Goal: Information Seeking & Learning: Learn about a topic

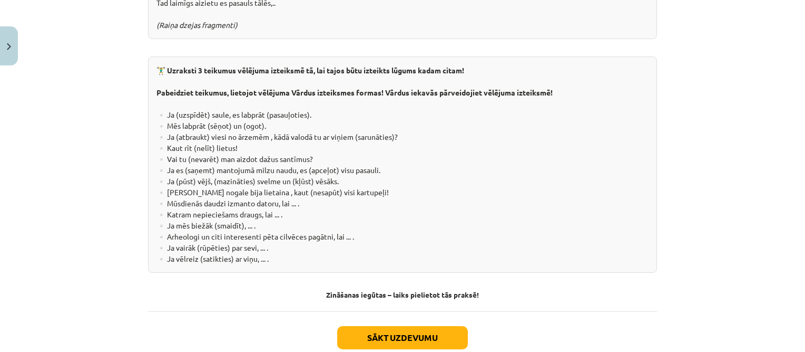
scroll to position [1950, 0]
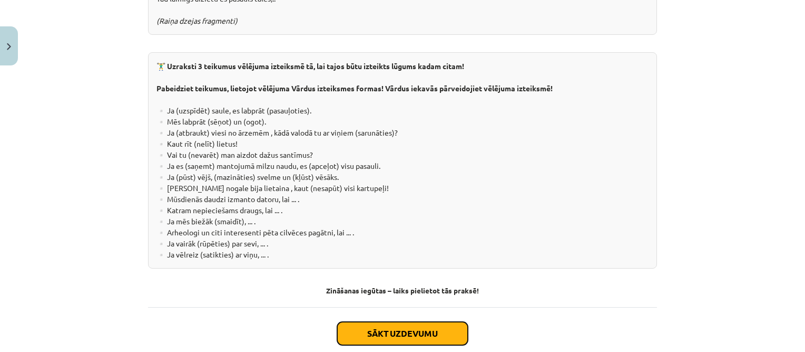
click at [428, 322] on button "Sākt uzdevumu" at bounding box center [402, 333] width 131 height 23
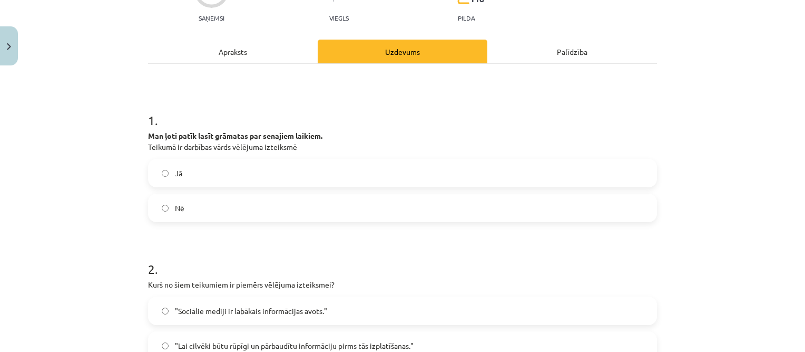
scroll to position [132, 0]
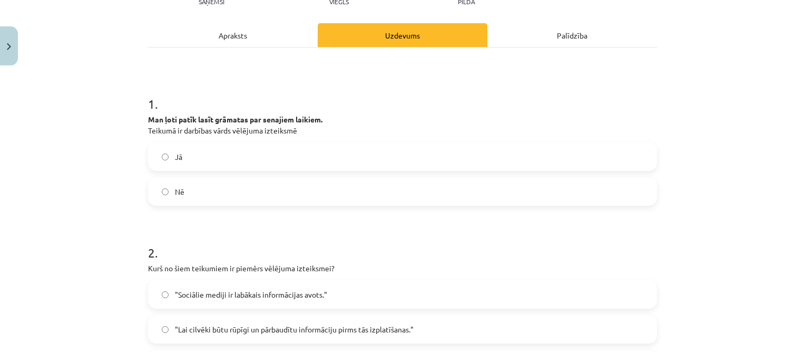
click at [236, 192] on label "Nē" at bounding box center [402, 191] width 507 height 26
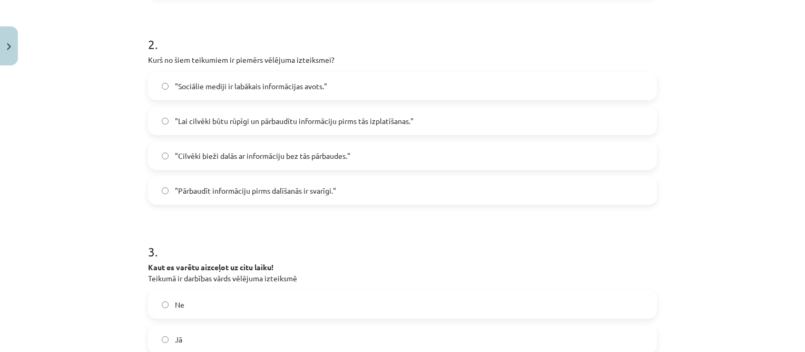
scroll to position [343, 0]
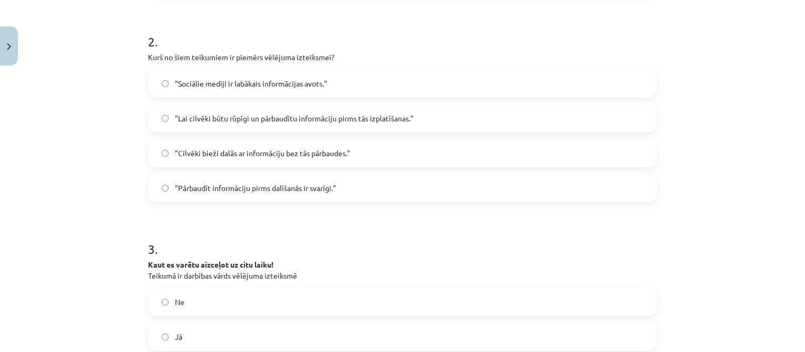
click at [257, 115] on span ""Lai cilvēki būtu rūpīgi un pārbaudītu informāciju pirms tās izplatīšanas."" at bounding box center [294, 118] width 239 height 11
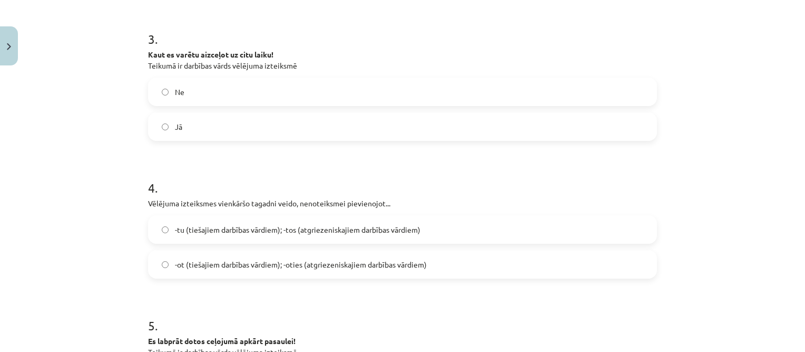
scroll to position [554, 0]
click at [215, 130] on label "Jā" at bounding box center [402, 125] width 507 height 26
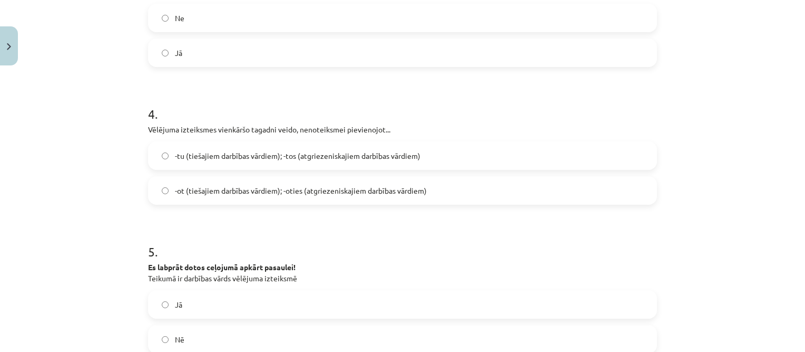
scroll to position [659, 0]
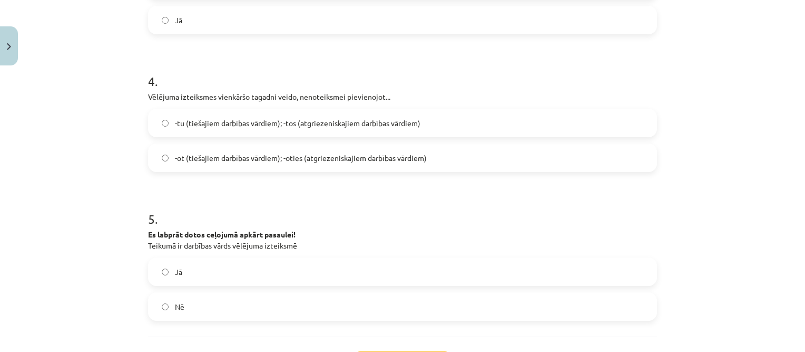
click at [219, 121] on span "-tu (tiešajiem darbības vārdiem); -tos (atgriezeniskajiem darbības vārdiem)" at bounding box center [298, 123] width 246 height 11
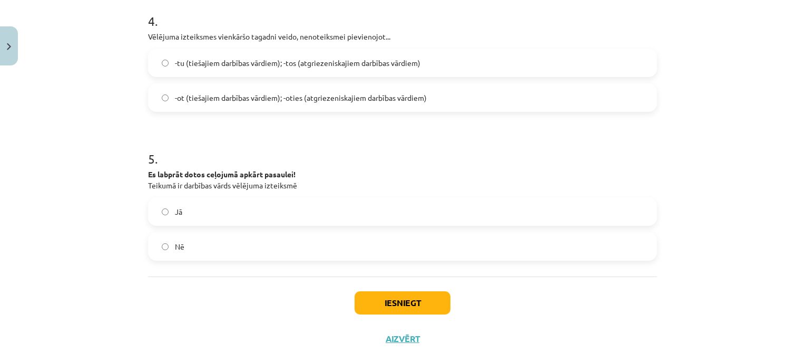
scroll to position [750, 0]
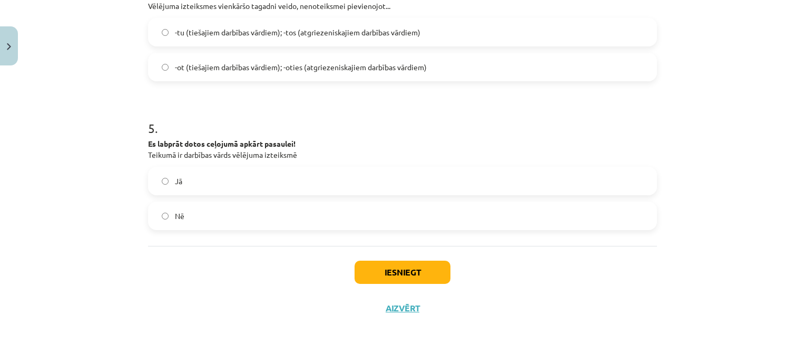
click at [227, 183] on label "Jā" at bounding box center [402, 181] width 507 height 26
click at [389, 269] on button "Iesniegt" at bounding box center [403, 271] width 96 height 23
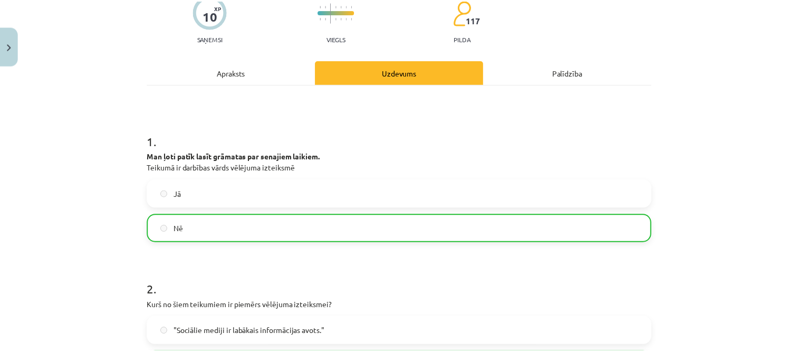
scroll to position [105, 0]
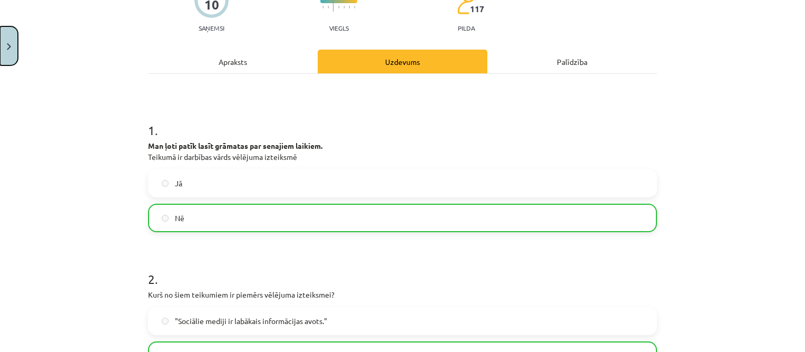
click at [6, 54] on button "Close" at bounding box center [9, 45] width 18 height 39
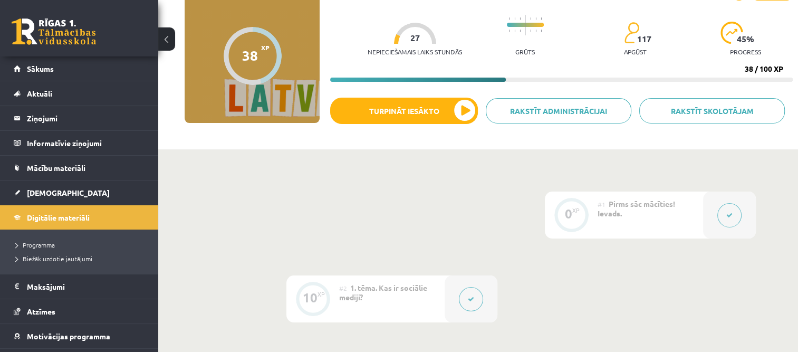
scroll to position [0, 0]
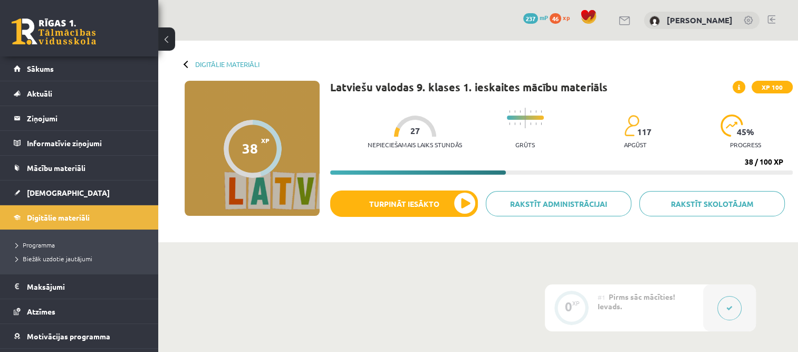
click at [569, 18] on span "xp" at bounding box center [565, 17] width 7 height 8
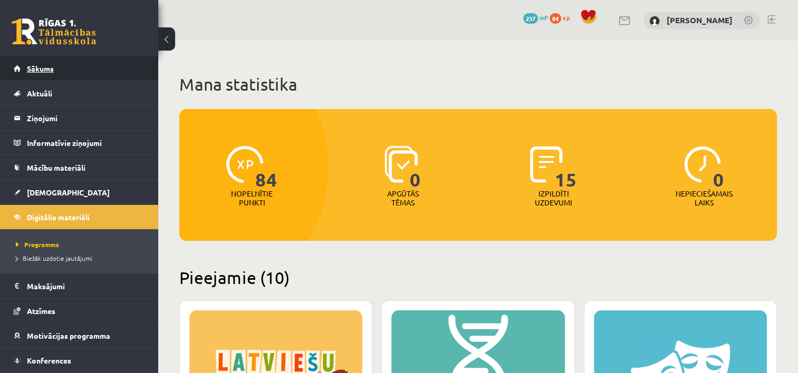
click at [31, 64] on span "Sākums" at bounding box center [40, 68] width 27 height 9
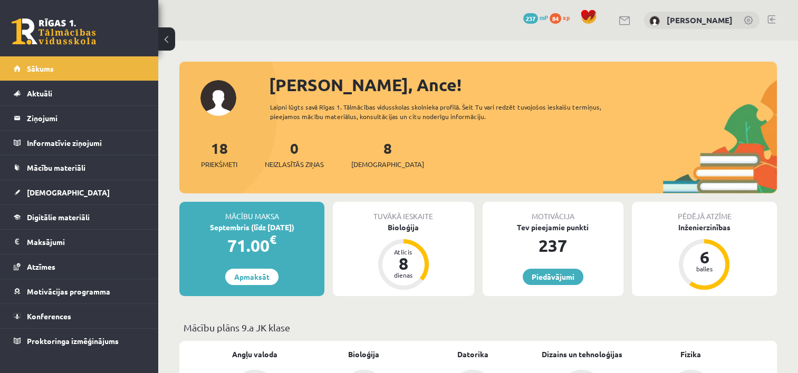
click at [561, 20] on span "84" at bounding box center [555, 18] width 12 height 11
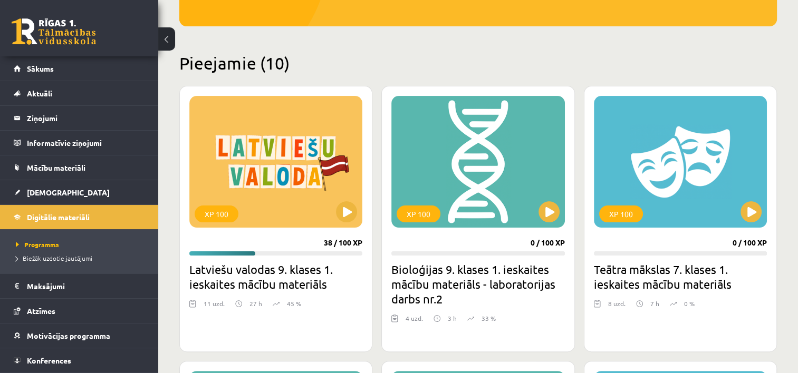
scroll to position [211, 0]
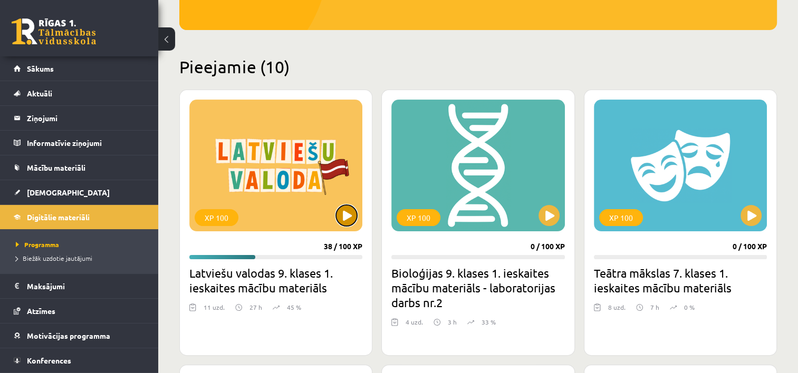
click at [346, 213] on button at bounding box center [346, 215] width 21 height 21
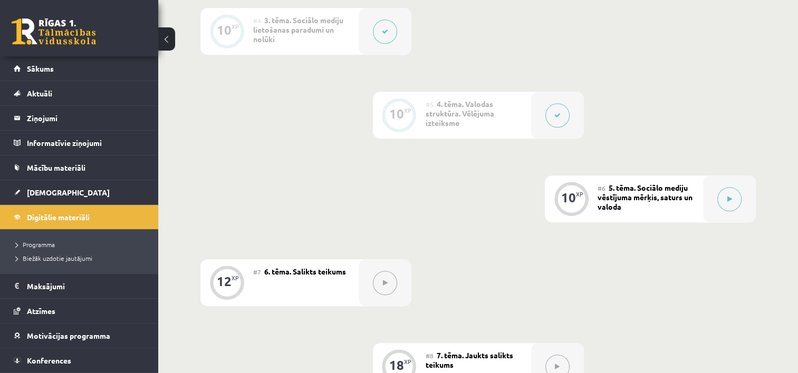
scroll to position [527, 0]
click at [725, 195] on button at bounding box center [729, 200] width 24 height 24
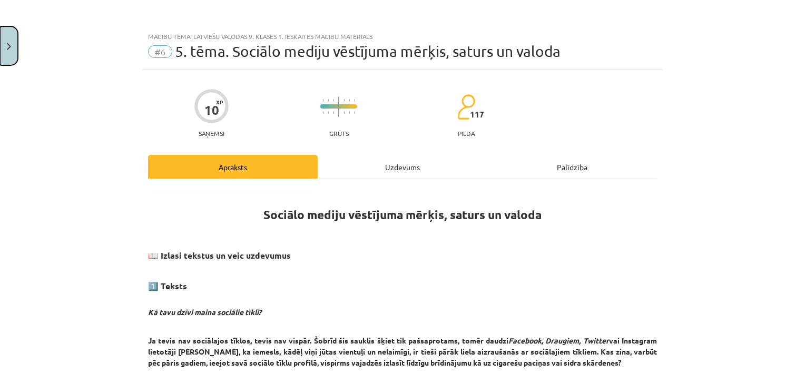
click at [6, 42] on button "Close" at bounding box center [9, 45] width 18 height 39
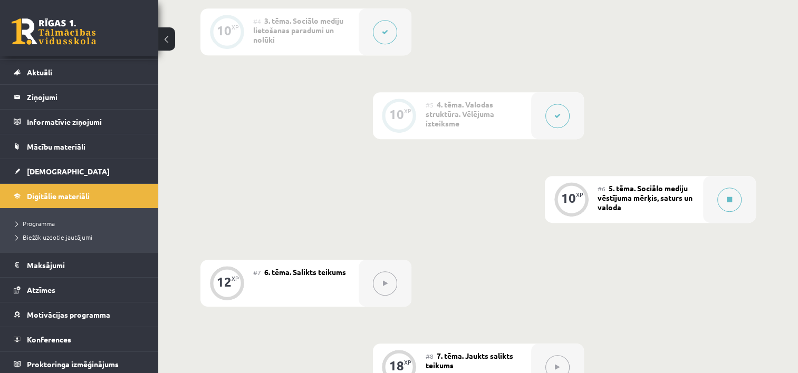
scroll to position [23, 0]
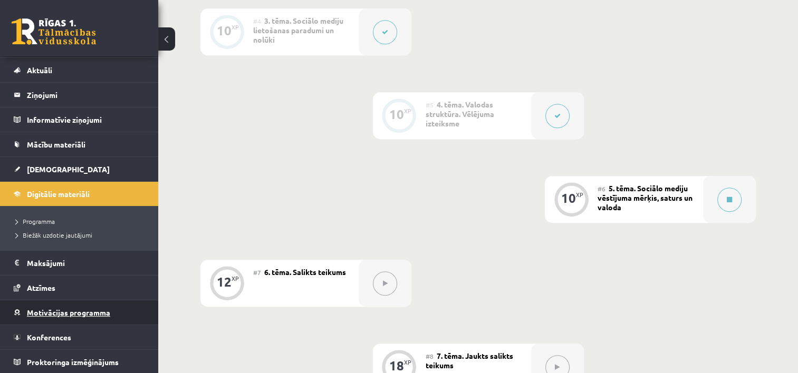
click at [84, 323] on link "Motivācijas programma" at bounding box center [79, 312] width 131 height 24
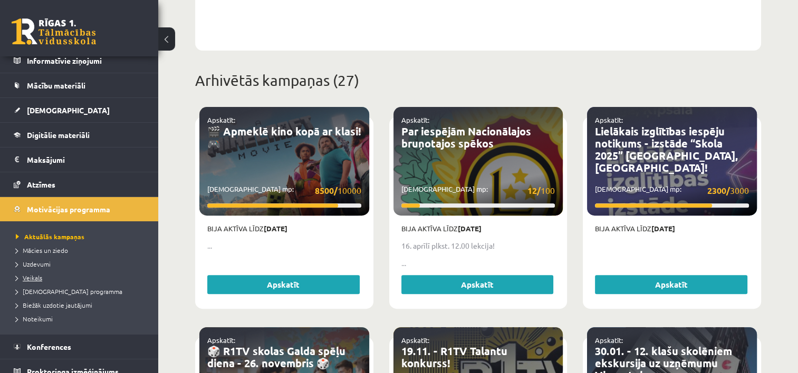
scroll to position [91, 0]
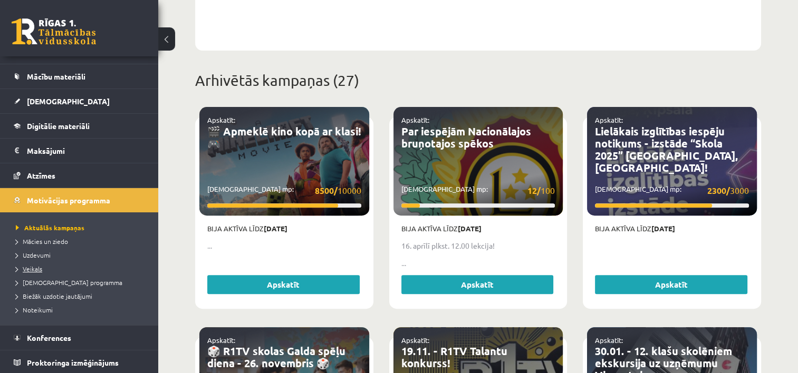
click at [33, 267] on span "Veikals" at bounding box center [29, 269] width 26 height 8
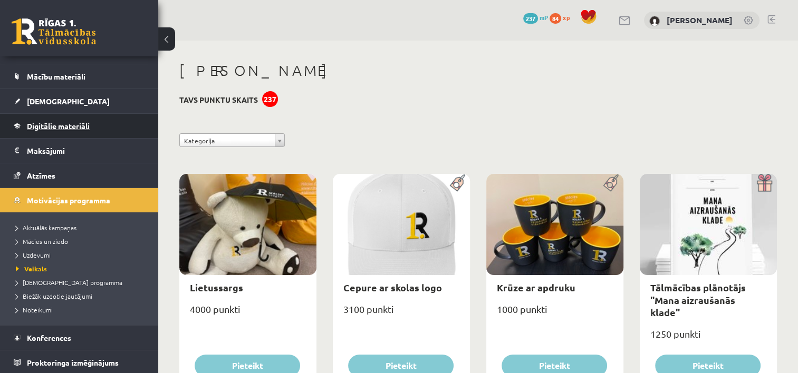
click at [64, 125] on span "Digitālie materiāli" at bounding box center [58, 125] width 63 height 9
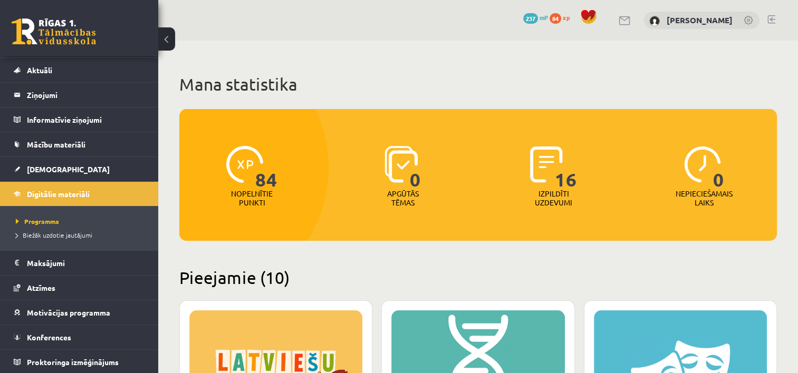
scroll to position [211, 0]
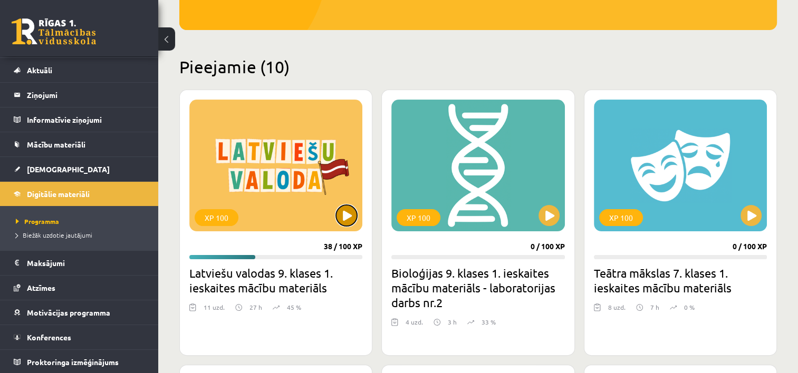
click at [342, 212] on button at bounding box center [346, 215] width 21 height 21
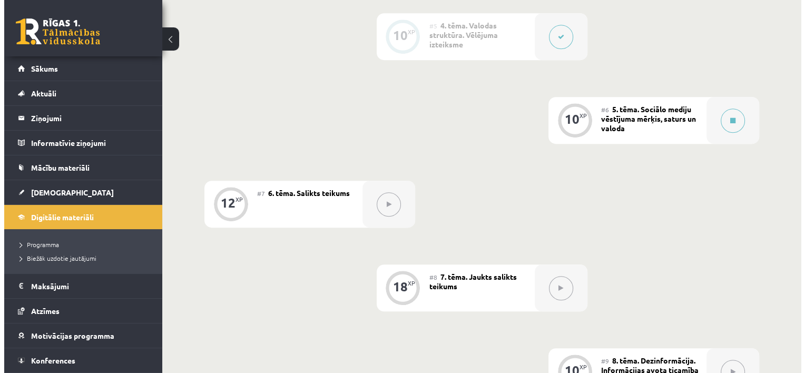
scroll to position [633, 0]
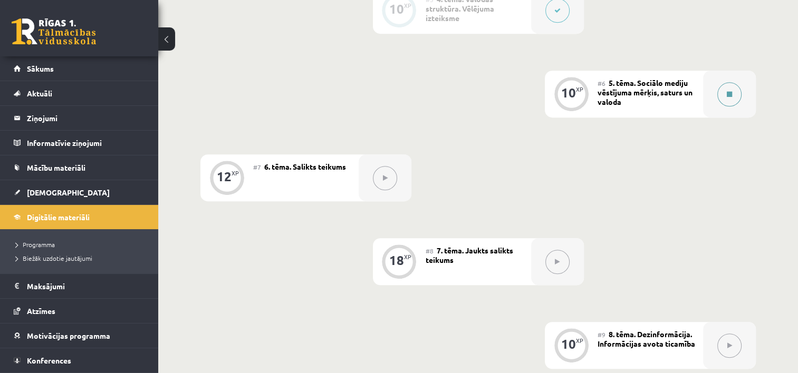
click at [719, 91] on button at bounding box center [729, 94] width 24 height 24
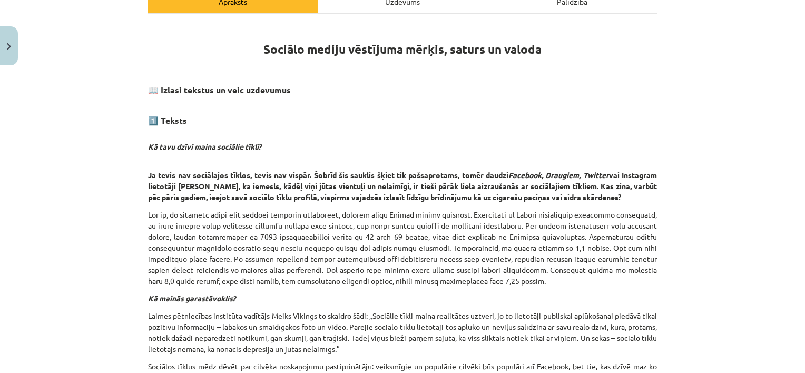
scroll to position [136, 0]
